Goal: Find specific page/section: Find specific page/section

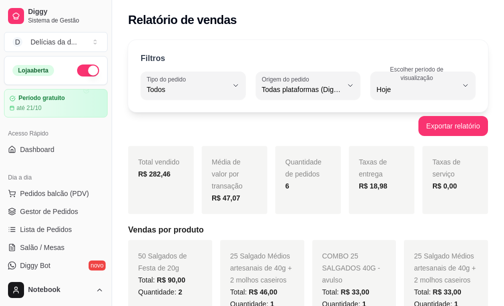
select select "ALL"
select select "0"
click at [52, 197] on span "Pedidos balcão (PDV)" at bounding box center [54, 194] width 69 height 10
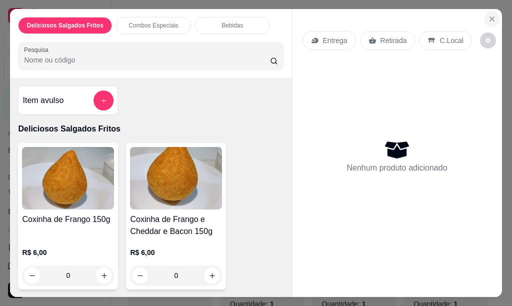
click at [484, 13] on button "Close" at bounding box center [492, 19] width 16 height 16
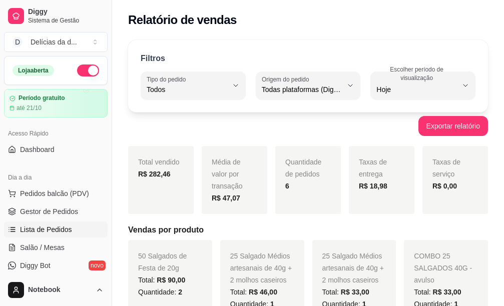
click at [48, 229] on span "Lista de Pedidos" at bounding box center [46, 230] width 52 height 10
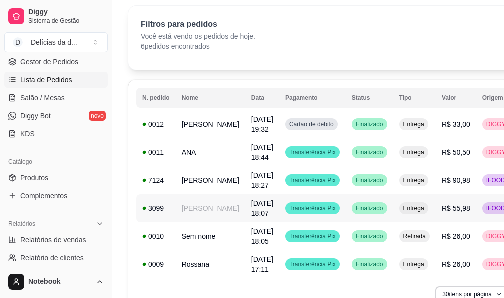
scroll to position [88, 0]
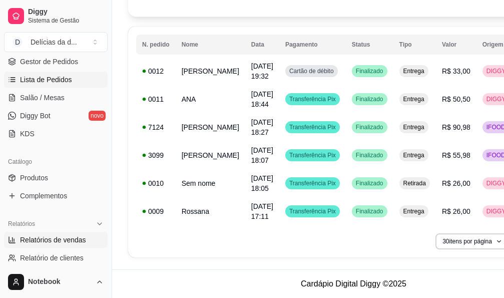
click at [57, 240] on span "Relatórios de vendas" at bounding box center [53, 240] width 66 height 10
select select "ALL"
select select "0"
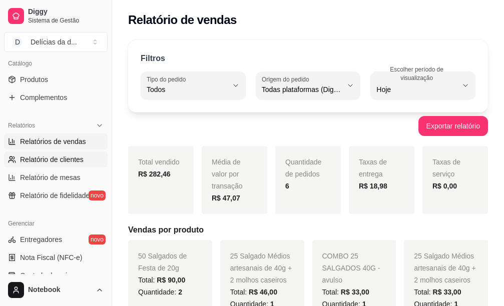
scroll to position [250, 0]
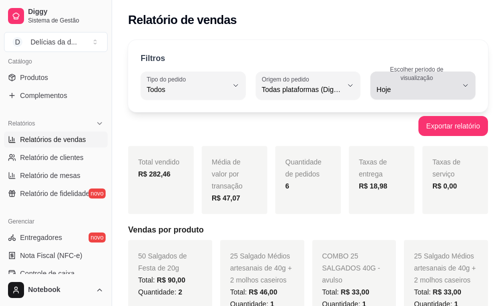
click at [467, 84] on icon "button" at bounding box center [465, 86] width 8 height 8
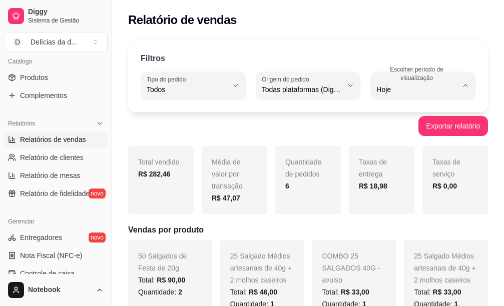
click at [396, 184] on span "30 dias" at bounding box center [418, 179] width 76 height 10
type input "30"
select select "30"
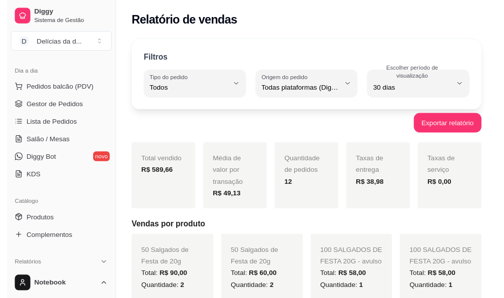
scroll to position [100, 0]
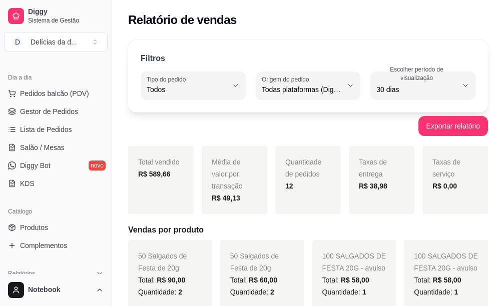
click at [52, 139] on ul "Pedidos balcão (PDV) Gestor de Pedidos Lista de Pedidos Salão / Mesas Diggy Bot…" at bounding box center [56, 139] width 104 height 106
click at [51, 128] on span "Lista de Pedidos" at bounding box center [46, 130] width 52 height 10
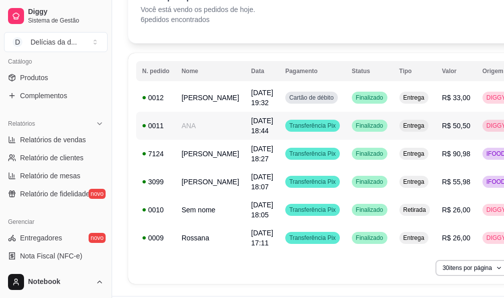
scroll to position [88, 0]
